Goal: Information Seeking & Learning: Learn about a topic

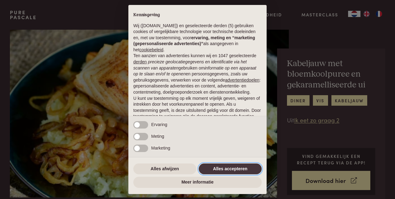
click at [231, 169] on button "Alles accepteren" at bounding box center [230, 168] width 63 height 11
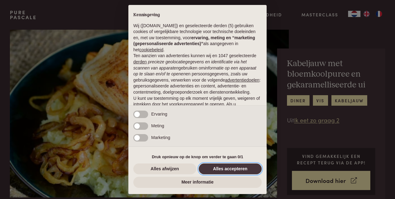
scroll to position [43, 0]
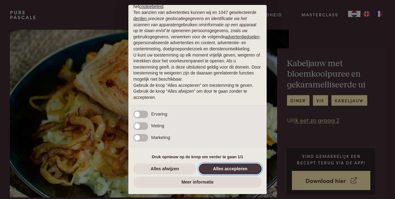
click at [224, 167] on button "Alles accepteren" at bounding box center [230, 168] width 63 height 11
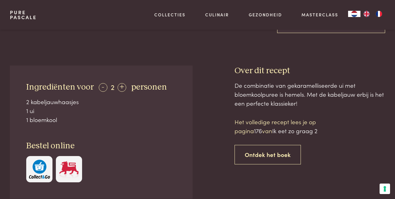
scroll to position [191, 0]
click at [263, 152] on link "Ontdek het boek" at bounding box center [268, 154] width 66 height 19
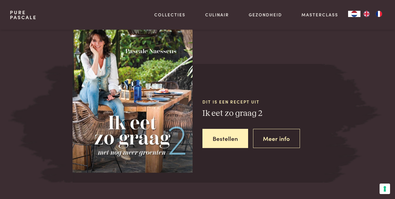
scroll to position [497, 0]
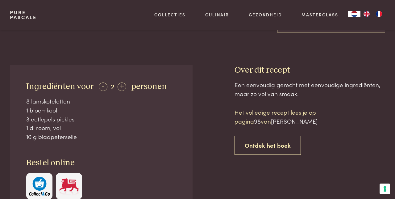
scroll to position [193, 0]
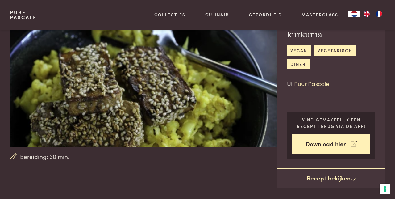
scroll to position [51, 0]
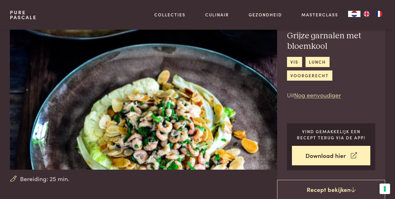
click at [334, 158] on link "Download hier" at bounding box center [331, 155] width 79 height 19
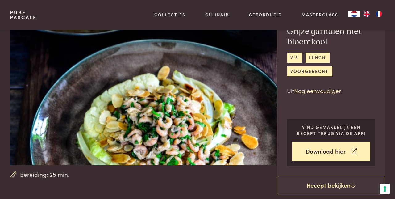
scroll to position [54, 0]
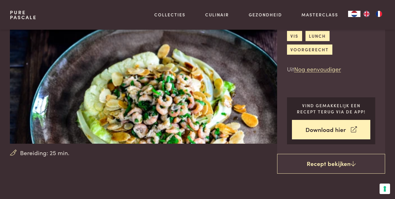
click at [321, 36] on link "lunch" at bounding box center [318, 36] width 24 height 10
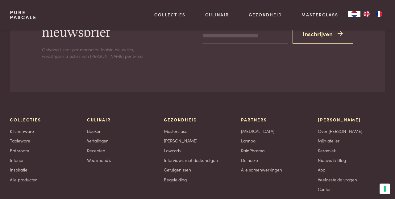
scroll to position [952, 0]
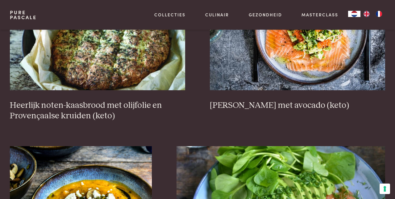
scroll to position [762, 0]
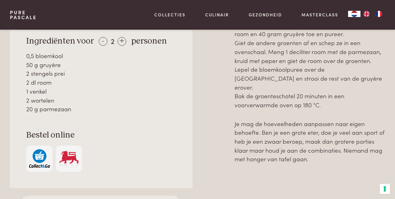
scroll to position [341, 0]
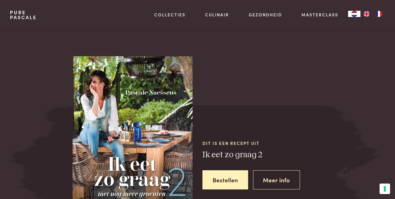
scroll to position [455, 0]
